Goal: Task Accomplishment & Management: Use online tool/utility

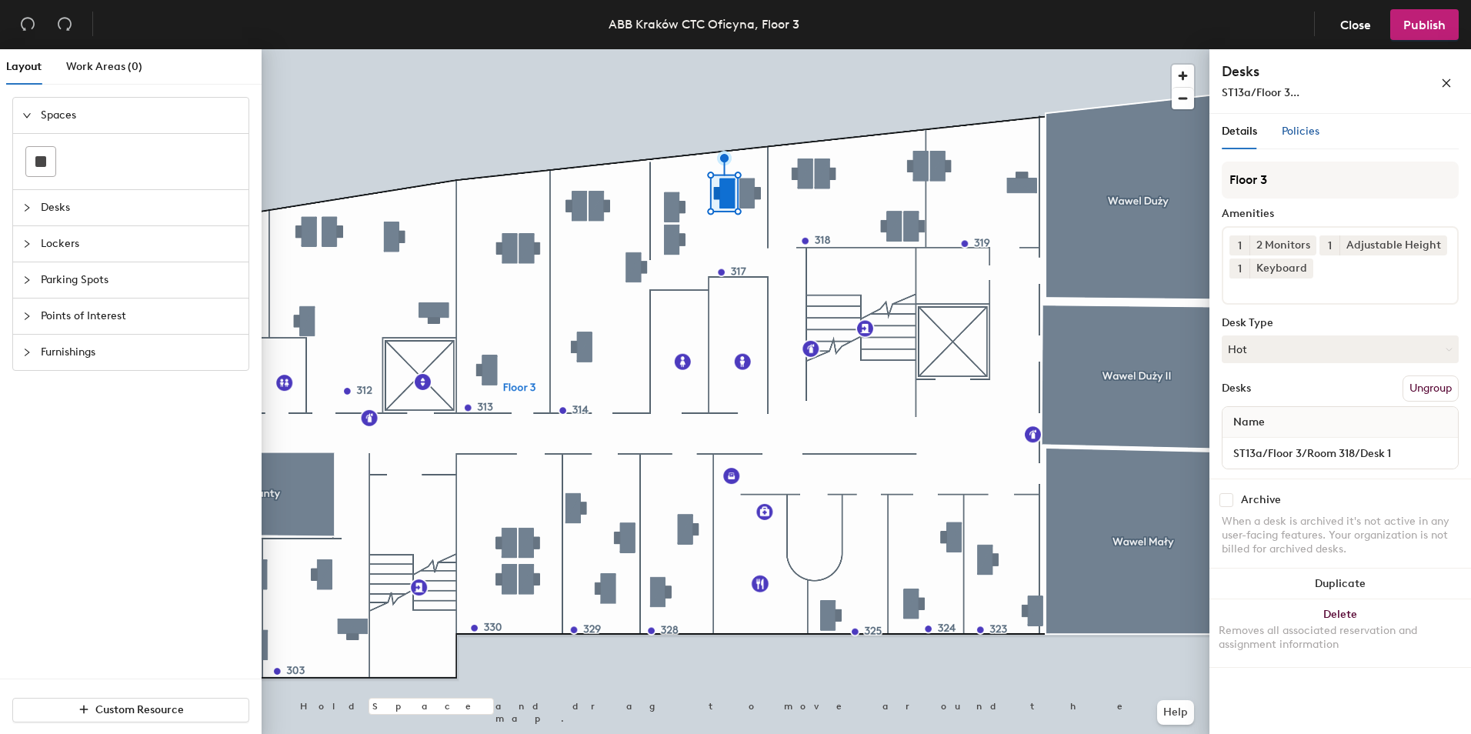
click at [1295, 131] on span "Policies" at bounding box center [1300, 131] width 38 height 13
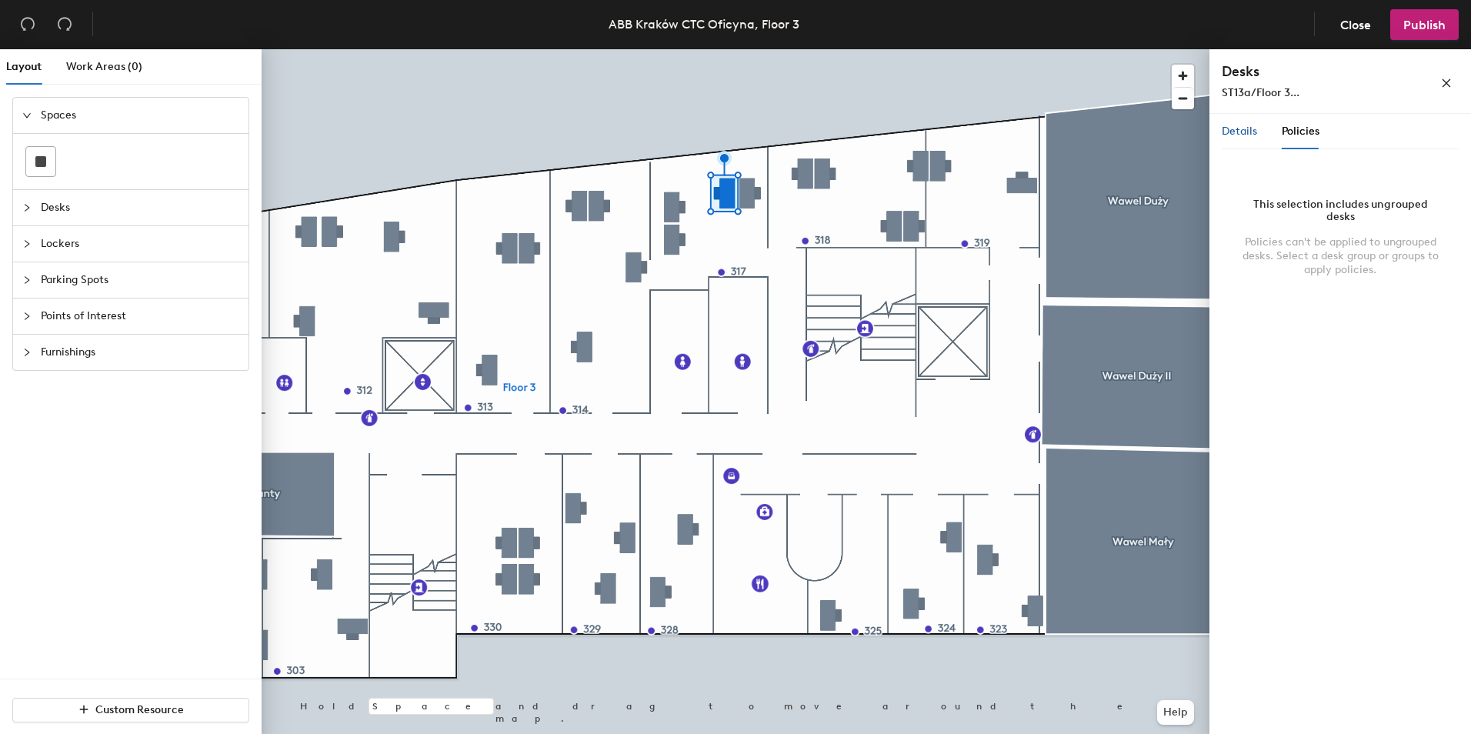
click at [1238, 135] on span "Details" at bounding box center [1238, 131] width 35 height 13
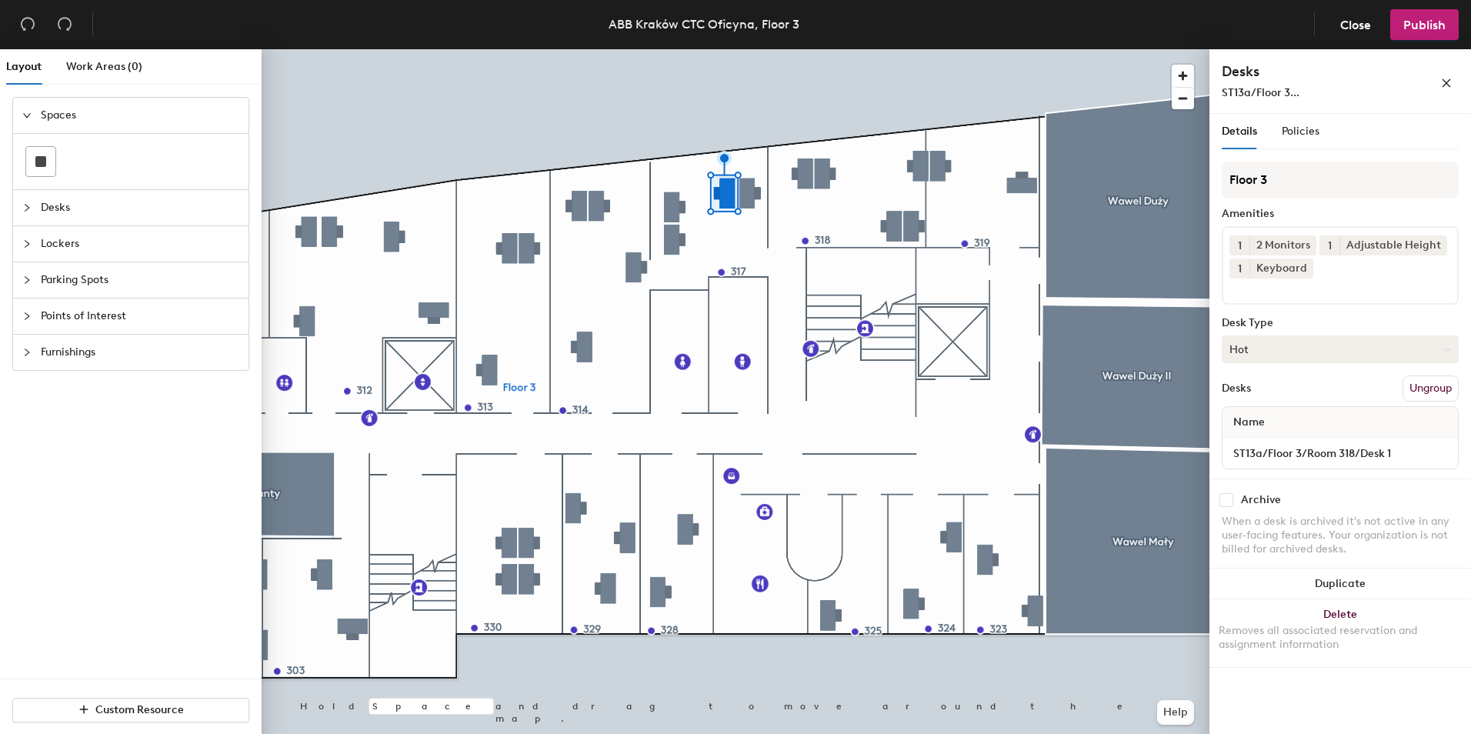
click at [1250, 350] on button "Hot" at bounding box center [1339, 349] width 237 height 28
click at [1266, 395] on div "Assigned" at bounding box center [1299, 396] width 154 height 23
click at [1443, 30] on span "Publish" at bounding box center [1424, 25] width 42 height 15
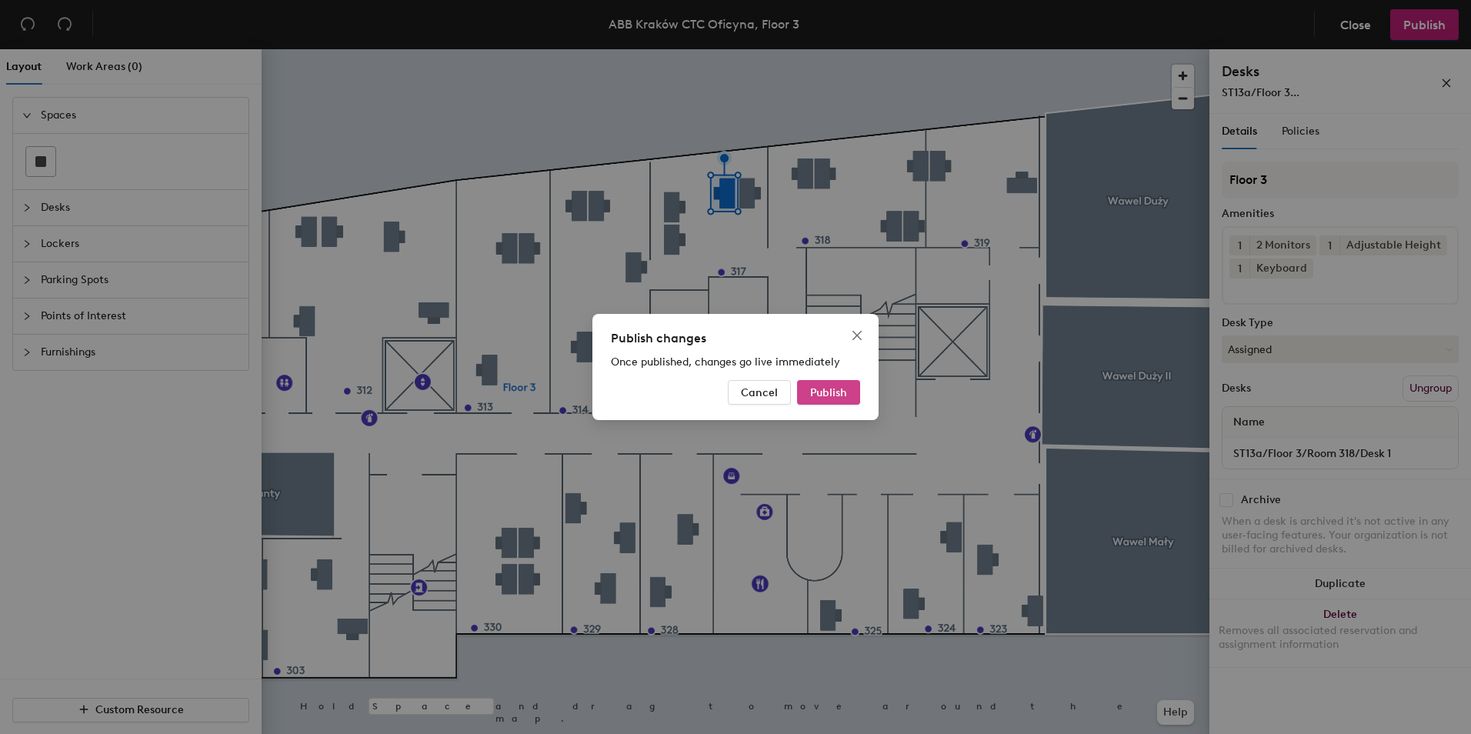
click at [835, 393] on span "Publish" at bounding box center [828, 392] width 37 height 13
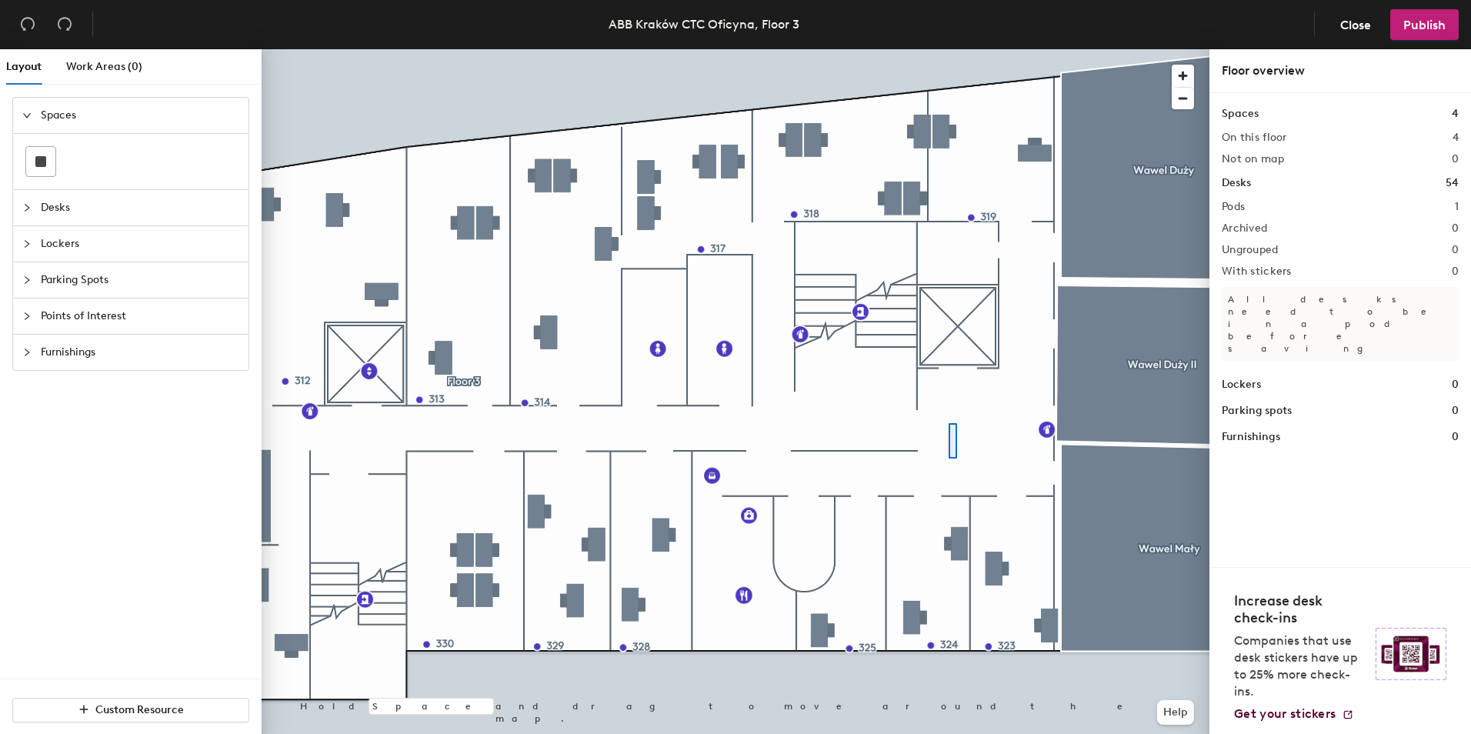
click at [948, 49] on div at bounding box center [736, 49] width 948 height 0
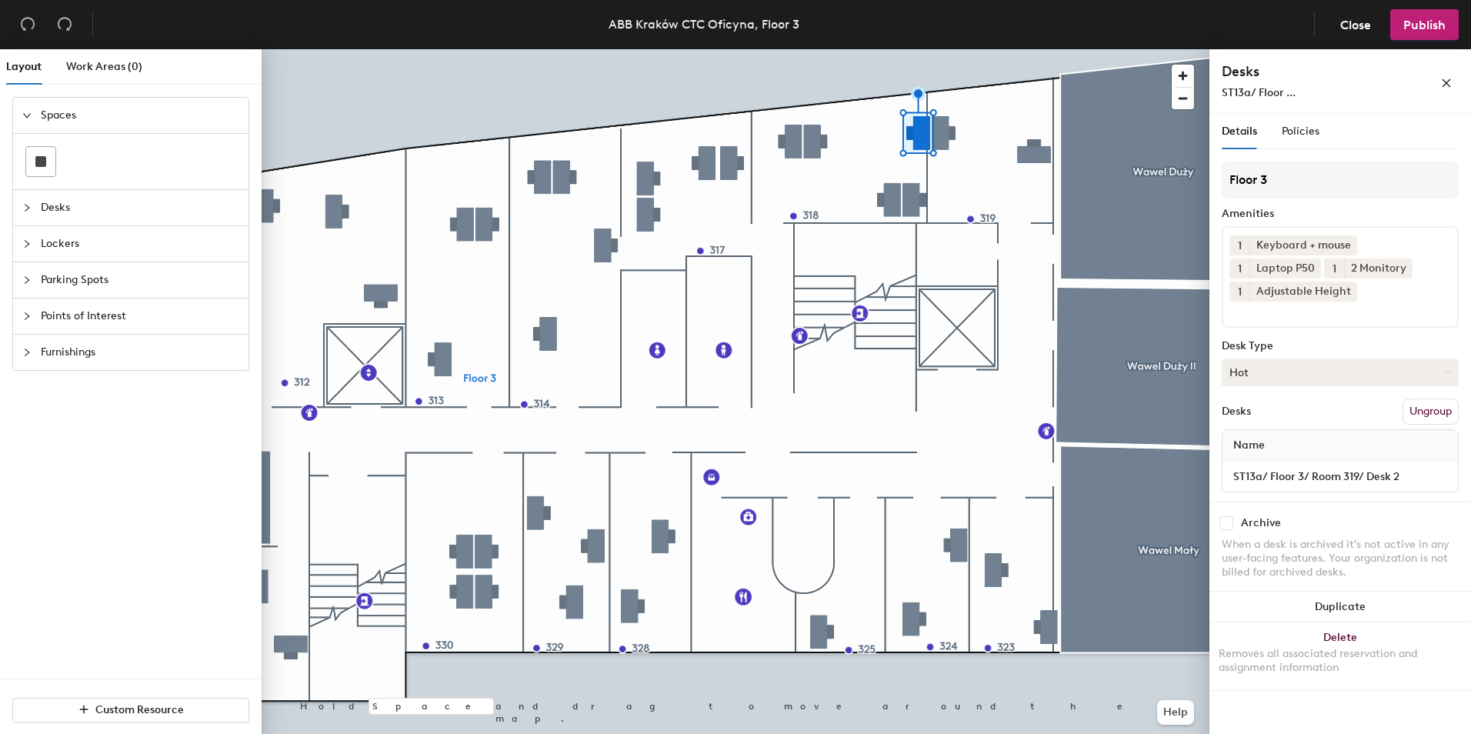
click at [1275, 376] on button "Hot" at bounding box center [1339, 372] width 237 height 28
click at [1270, 412] on div "Assigned" at bounding box center [1299, 419] width 154 height 23
click at [1433, 25] on span "Publish" at bounding box center [1424, 25] width 42 height 15
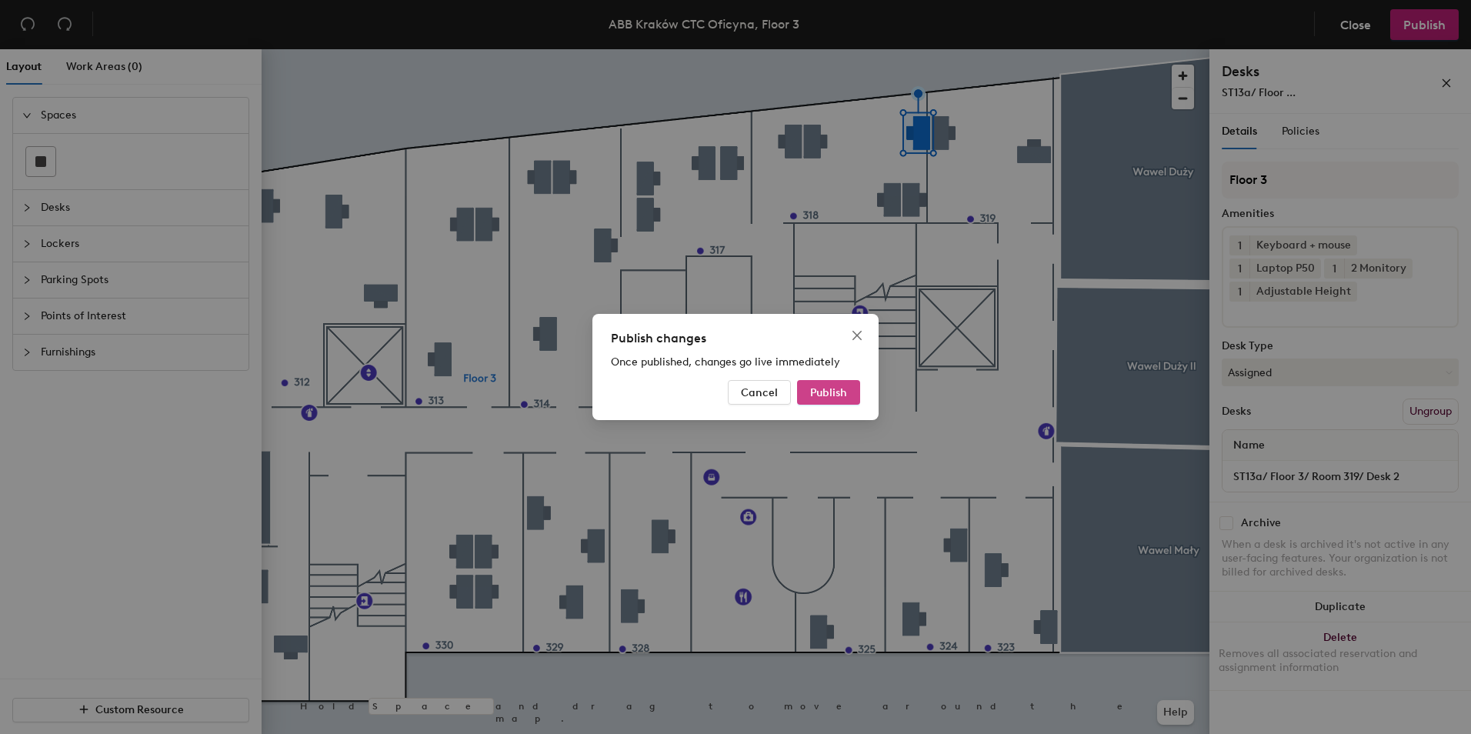
click at [840, 395] on span "Publish" at bounding box center [828, 392] width 37 height 13
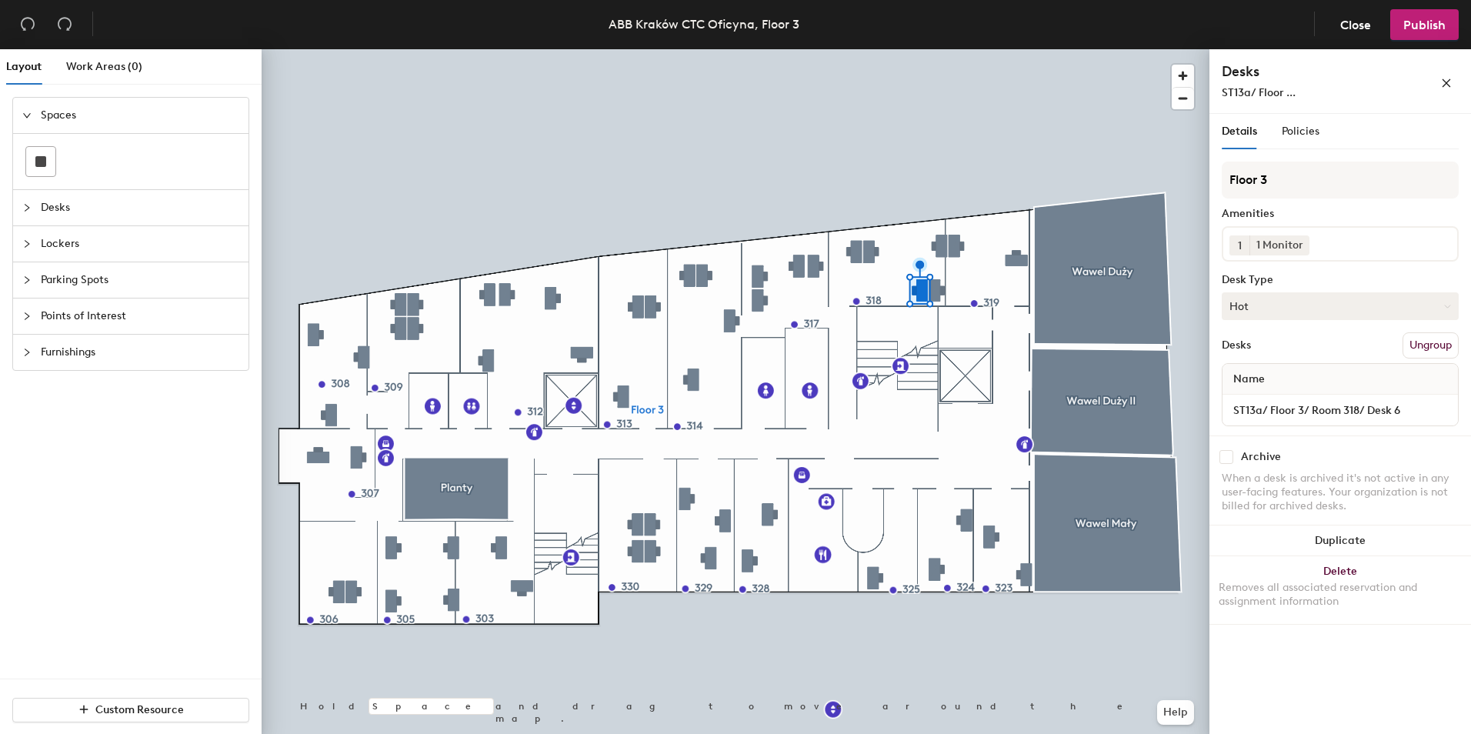
click at [1299, 306] on button "Hot" at bounding box center [1339, 306] width 237 height 28
click at [1260, 355] on div "Assigned" at bounding box center [1299, 353] width 154 height 23
click at [1408, 28] on span "Publish" at bounding box center [1424, 25] width 42 height 15
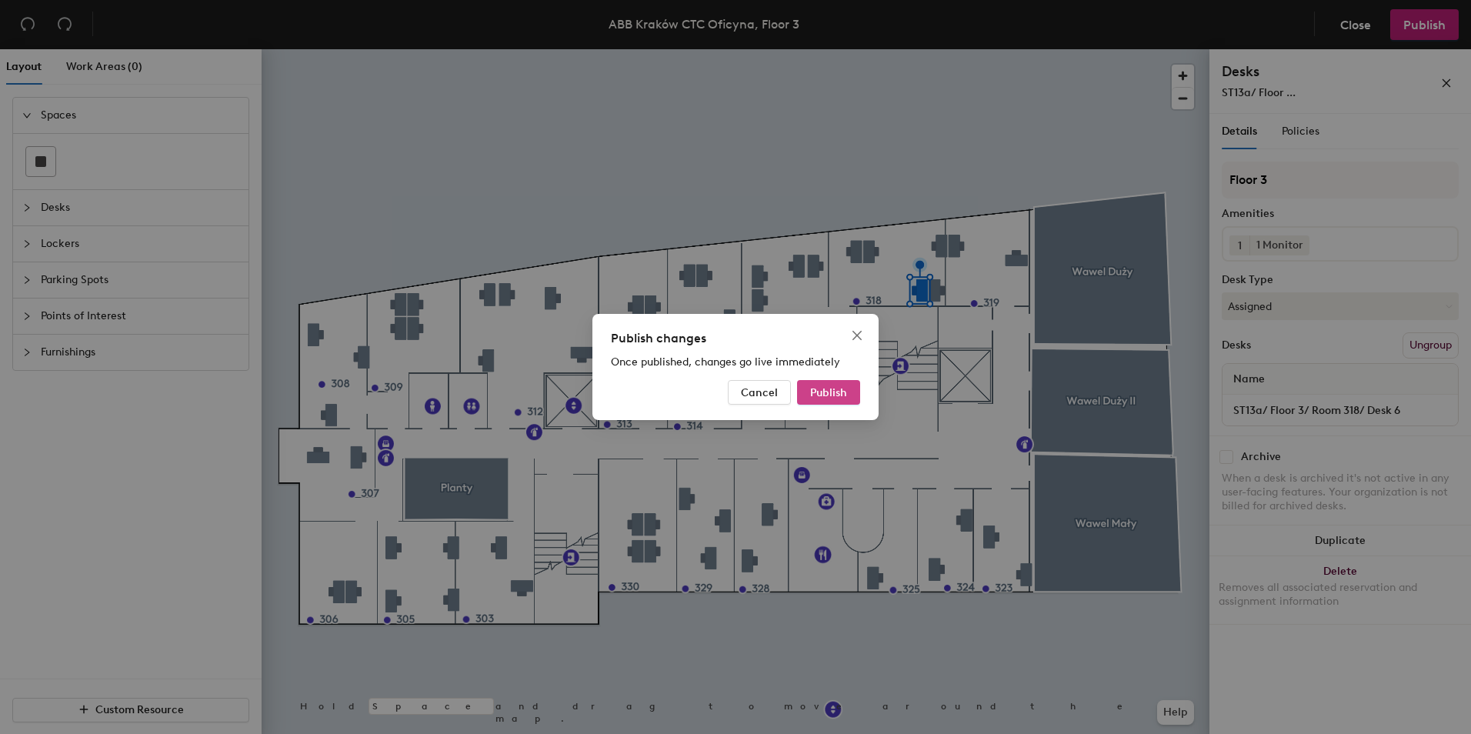
click at [838, 399] on button "Publish" at bounding box center [828, 392] width 63 height 25
